Goal: Complete application form: Complete application form

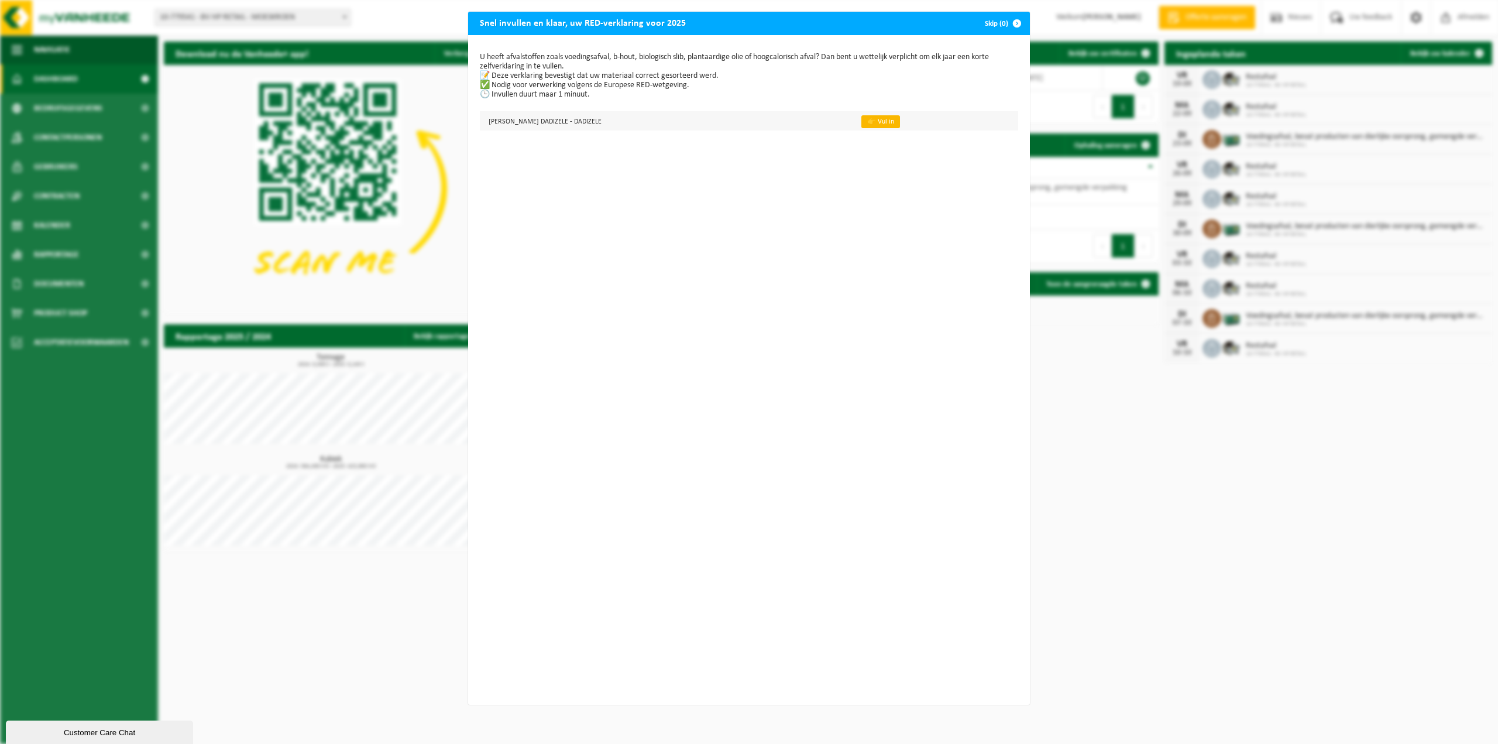
click at [869, 122] on link "👉 Vul in" at bounding box center [880, 121] width 39 height 13
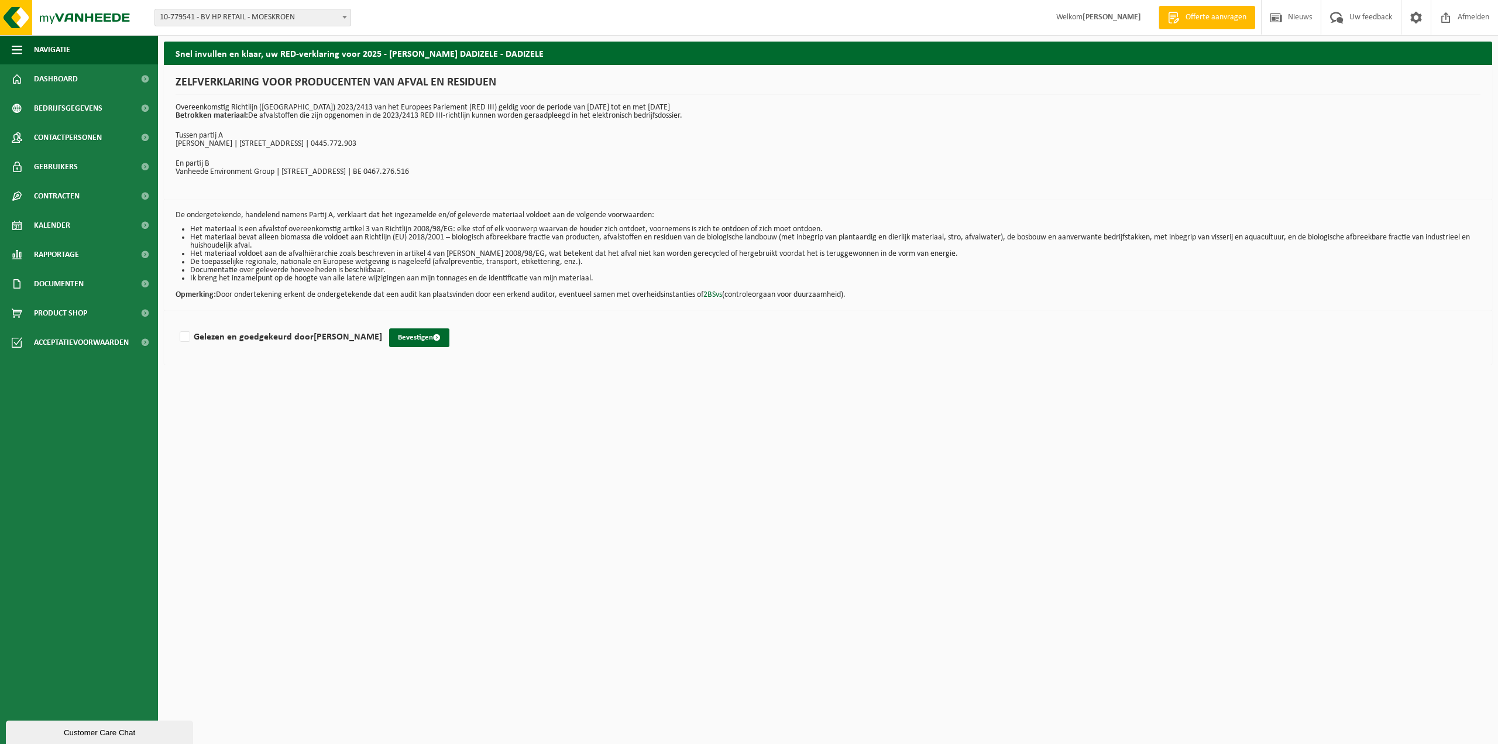
click at [333, 19] on span "10-779541 - BV HP RETAIL - MOESKROEN" at bounding box center [252, 17] width 195 height 16
select select "98885"
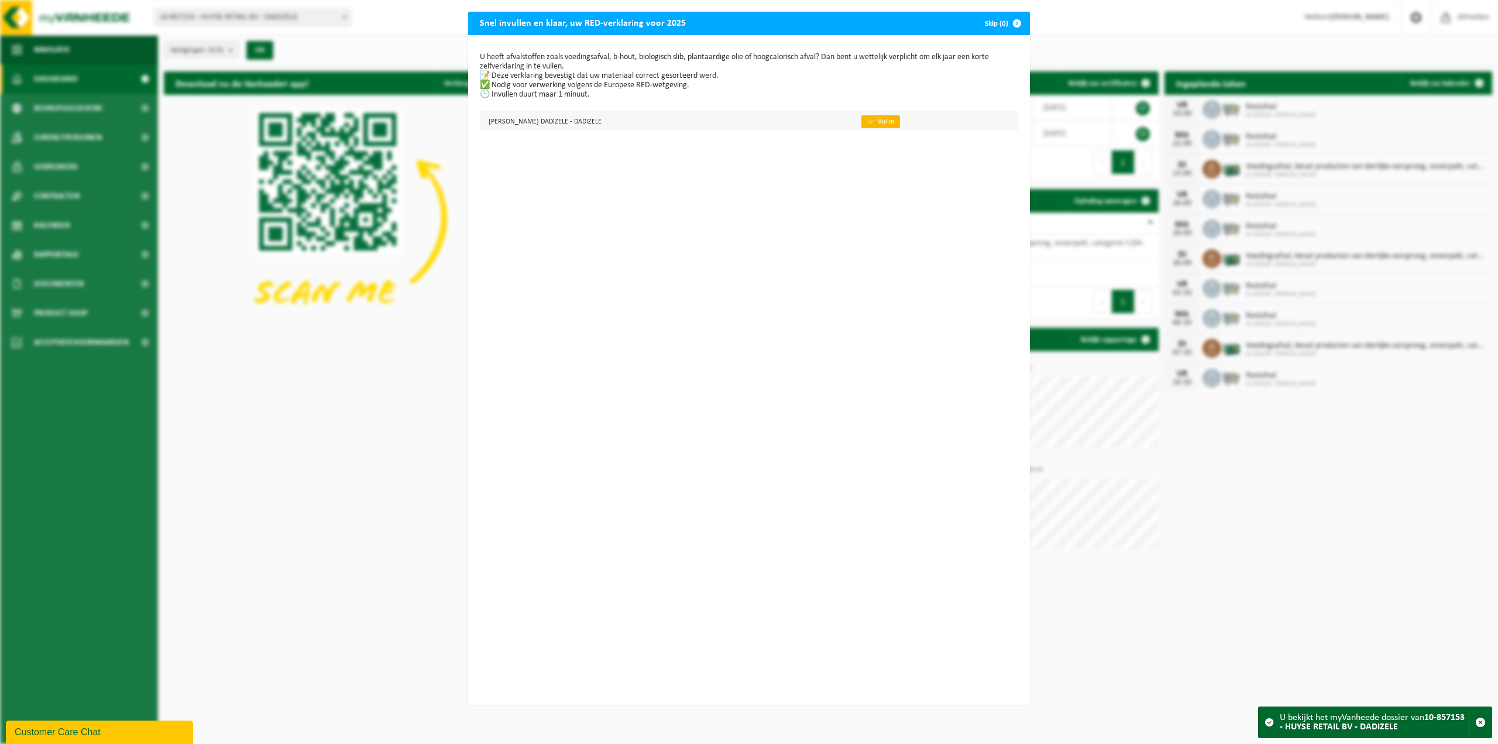
click at [882, 122] on link "👉 Vul in" at bounding box center [880, 121] width 39 height 13
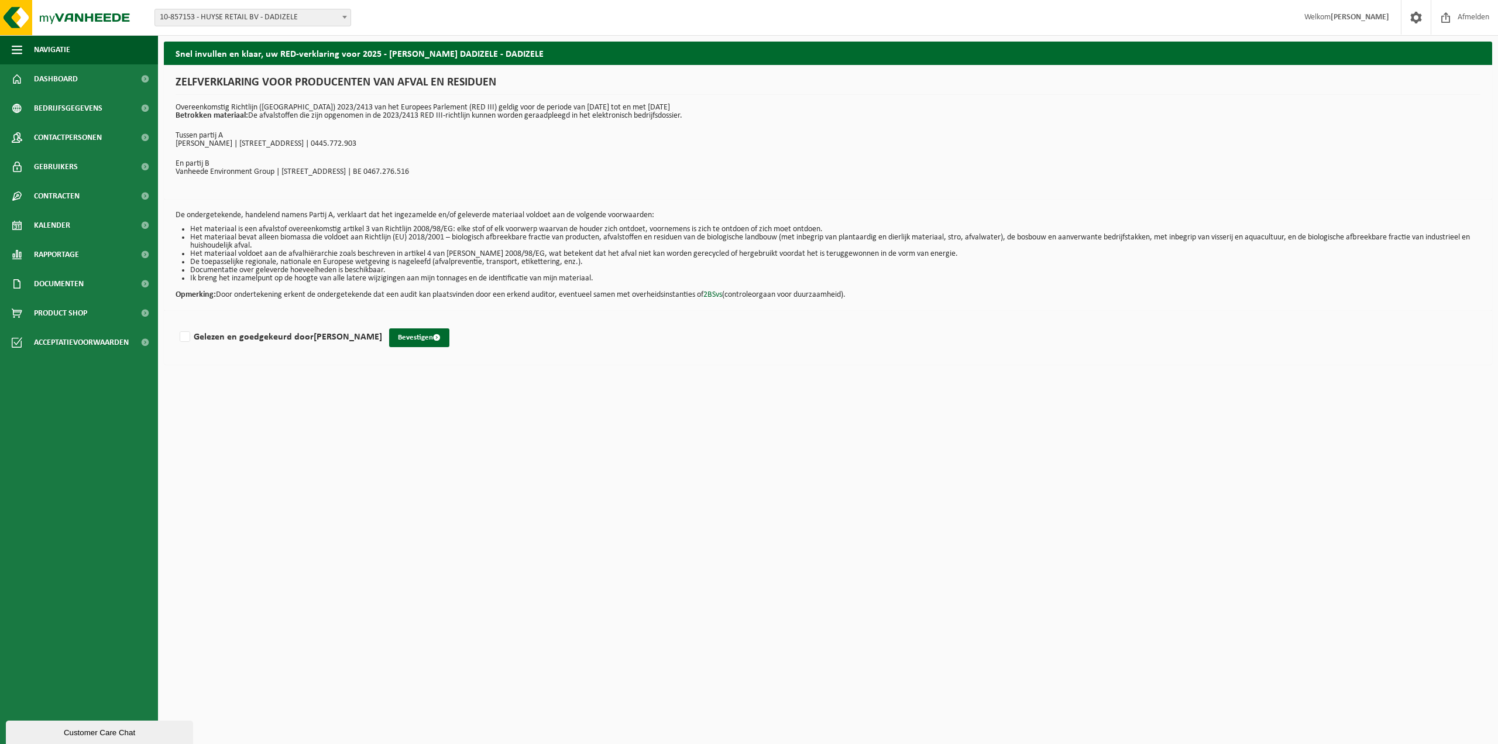
click at [333, 8] on div "Vestiging: 10-779541 - BV HP RETAIL - MOESKROEN 10-857153 - HUYSE RETAIL BV - D…" at bounding box center [749, 18] width 1498 height 36
click at [333, 13] on span "10-857153 - HUYSE RETAIL BV - DADIZELE" at bounding box center [252, 17] width 195 height 16
select select "127284"
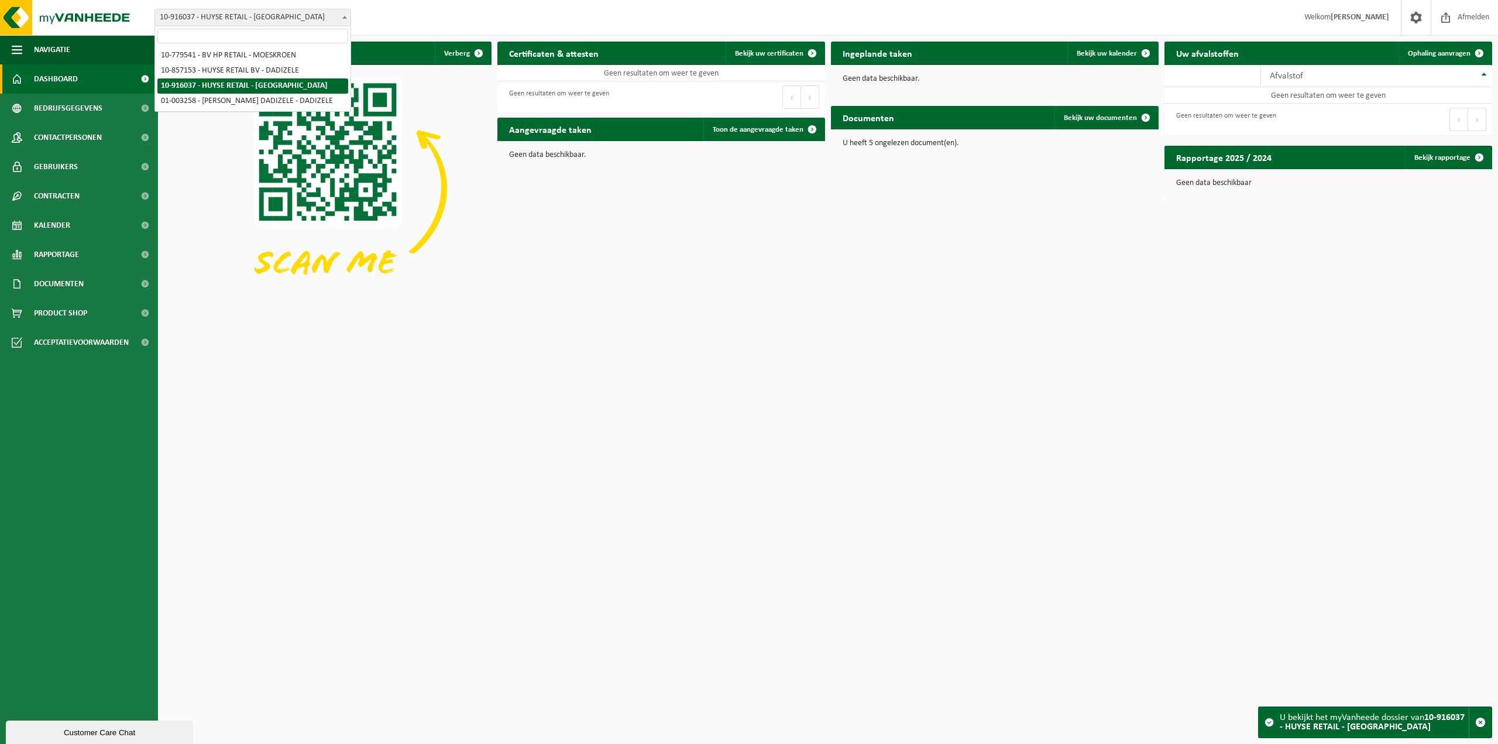
click at [287, 18] on span "10-916037 - HUYSE RETAIL - [GEOGRAPHIC_DATA]" at bounding box center [252, 17] width 195 height 16
select select "98885"
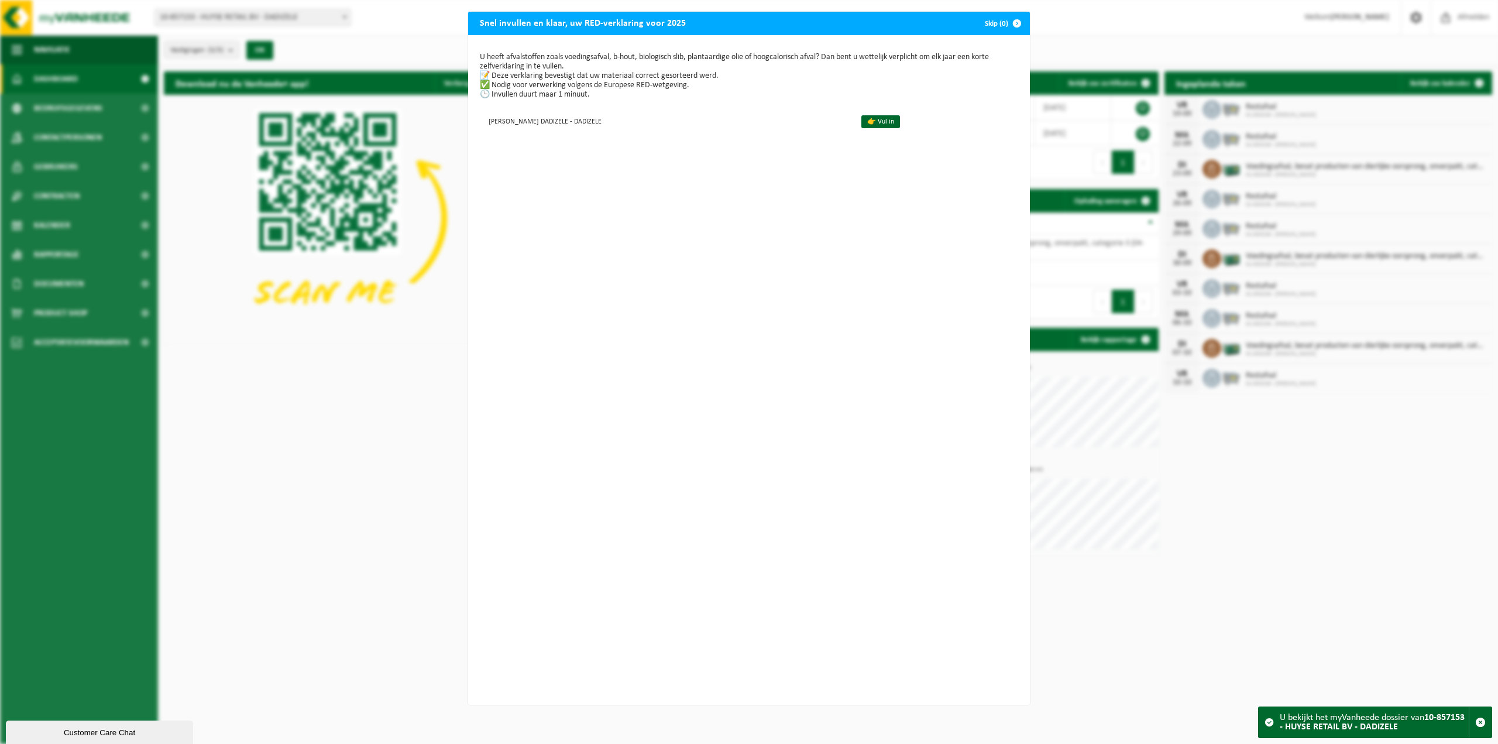
click at [1054, 14] on div "Snel invullen en klaar, uw RED-verklaring voor 2025 Skip (0) U heeft afvalstoff…" at bounding box center [749, 372] width 1498 height 744
click at [1013, 20] on span "button" at bounding box center [1016, 23] width 23 height 23
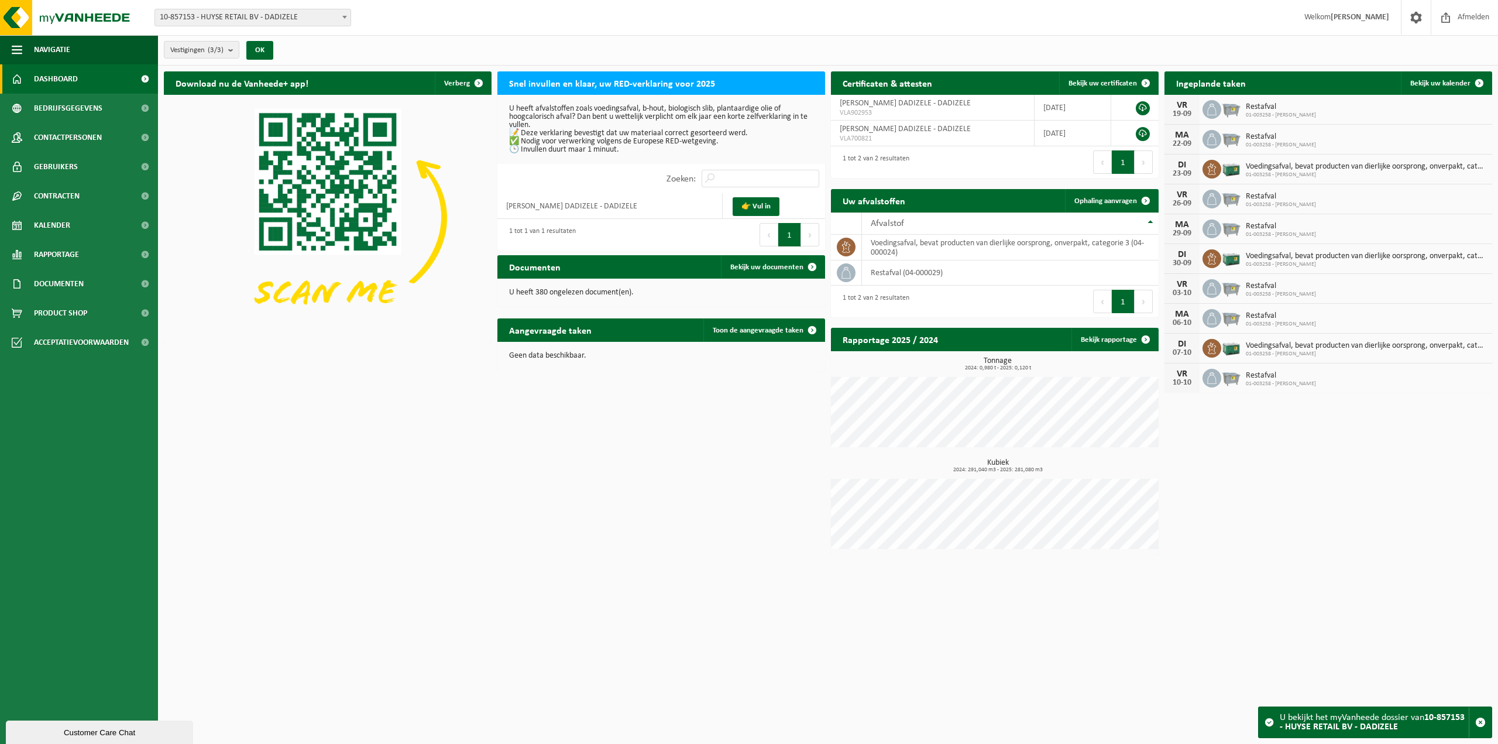
click at [325, 18] on span "10-857153 - HUYSE RETAIL BV - DADIZELE" at bounding box center [252, 17] width 195 height 16
select select "25314"
